Goal: Task Accomplishment & Management: Manage account settings

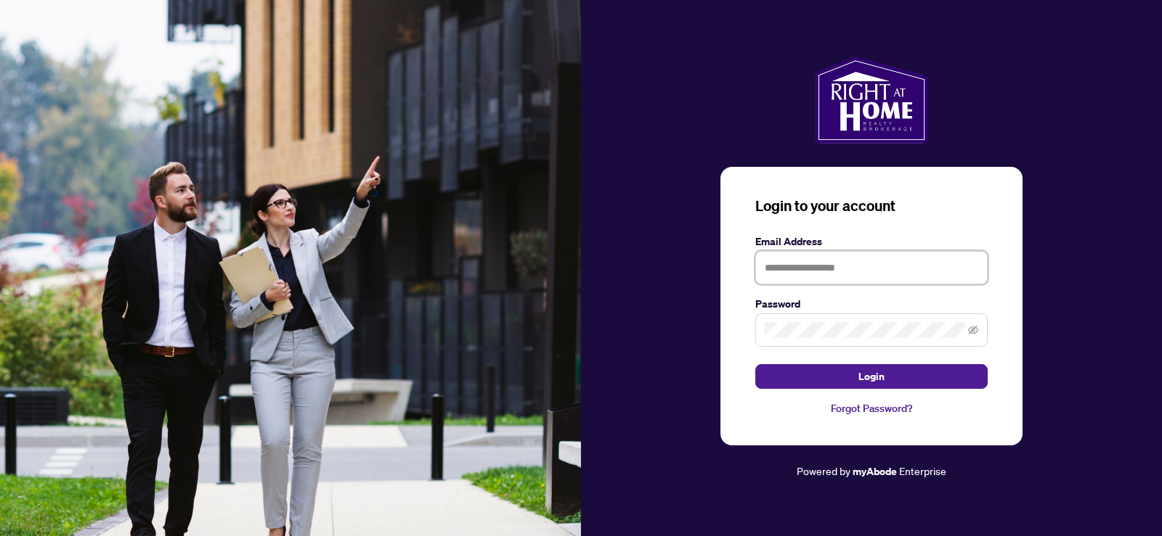
click at [833, 275] on input "text" at bounding box center [871, 267] width 232 height 33
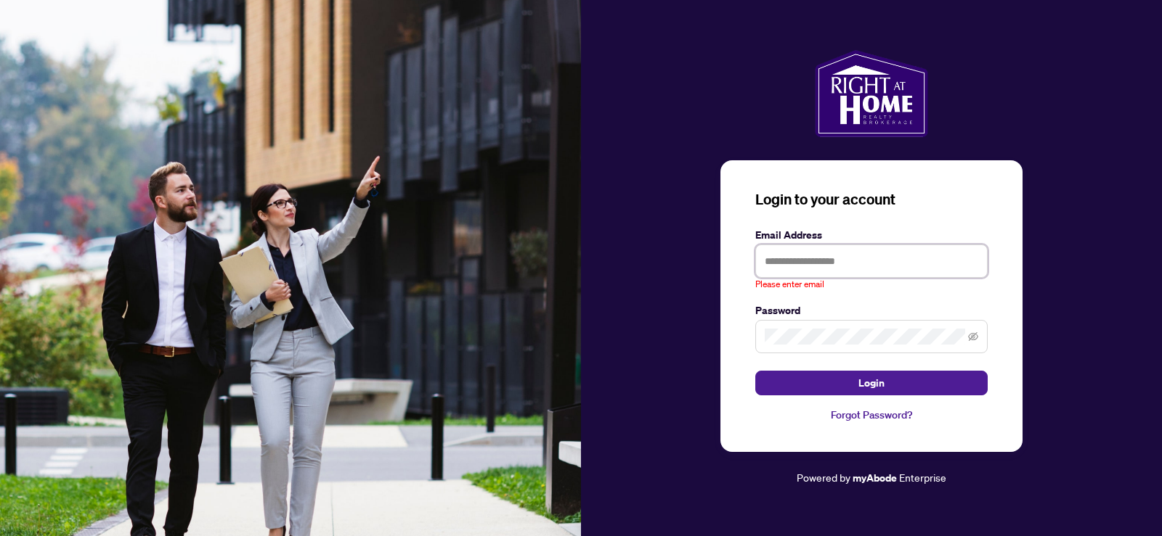
type input "**********"
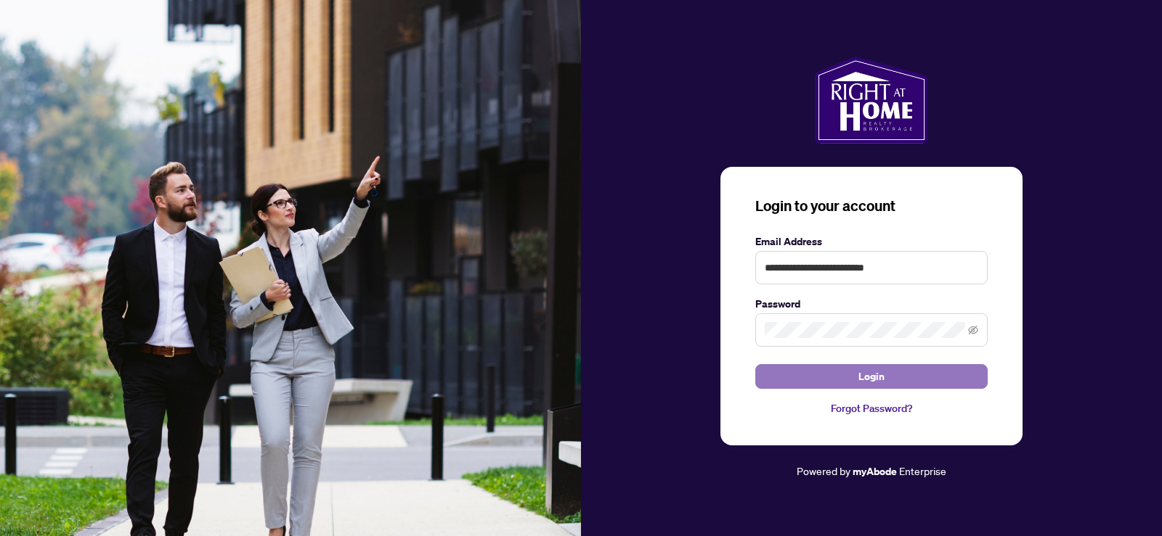
click at [898, 371] on button "Login" at bounding box center [871, 376] width 232 height 25
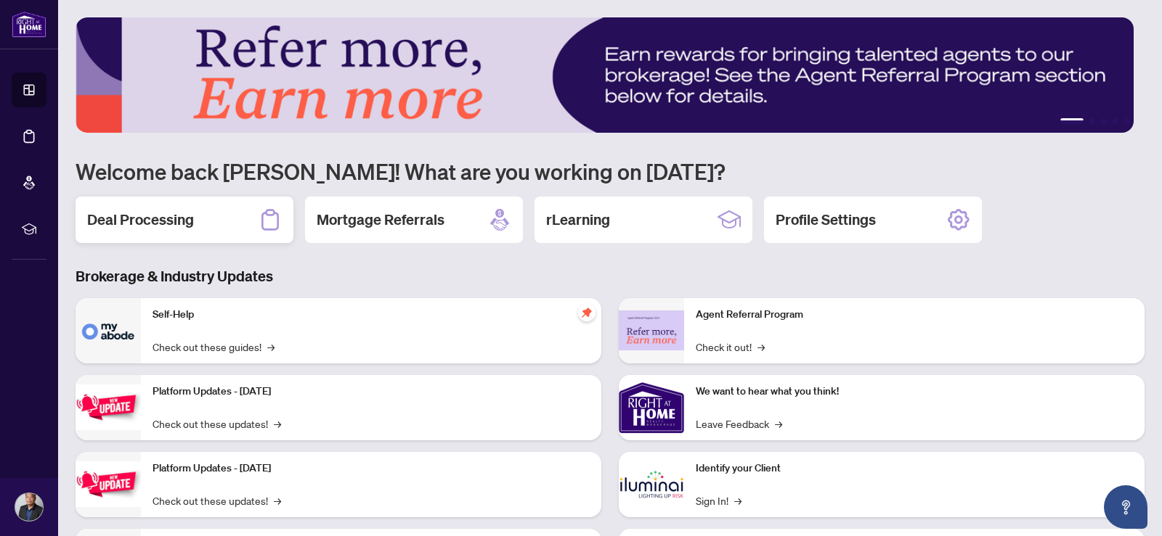
click at [213, 223] on div "Deal Processing" at bounding box center [185, 220] width 218 height 46
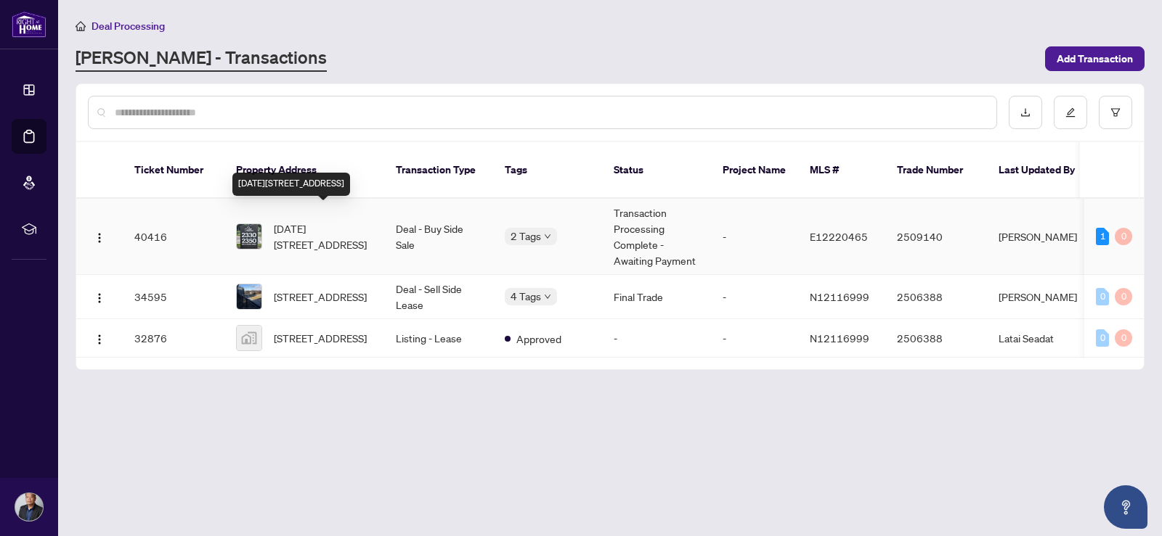
click at [318, 221] on span "[DATE][STREET_ADDRESS]" at bounding box center [323, 237] width 99 height 32
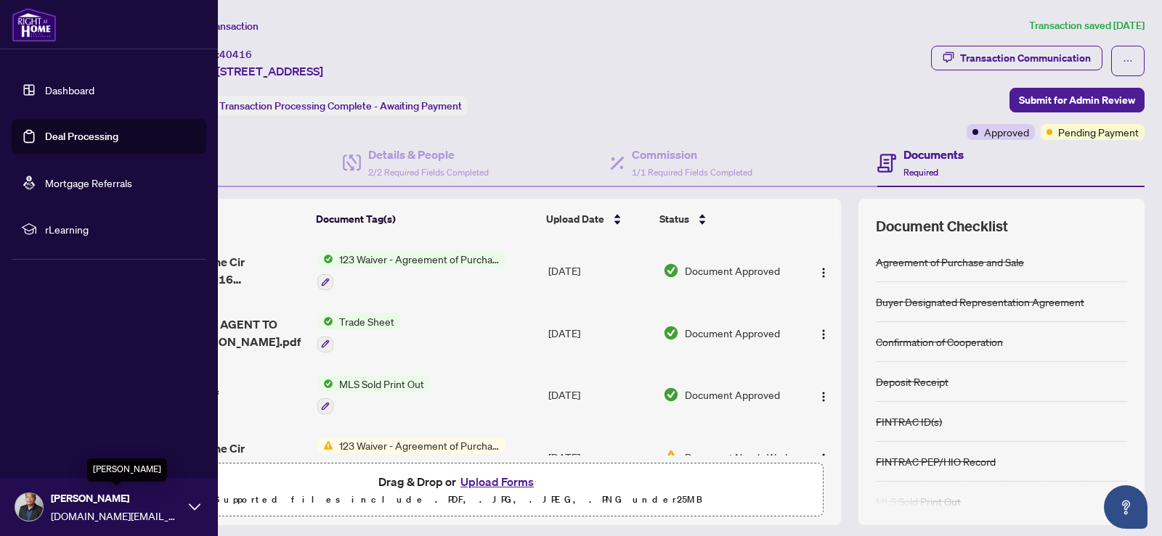
click at [53, 502] on span "[PERSON_NAME]" at bounding box center [116, 499] width 131 height 16
click at [53, 429] on span "Logout" at bounding box center [58, 420] width 33 height 23
